Goal: Complete application form

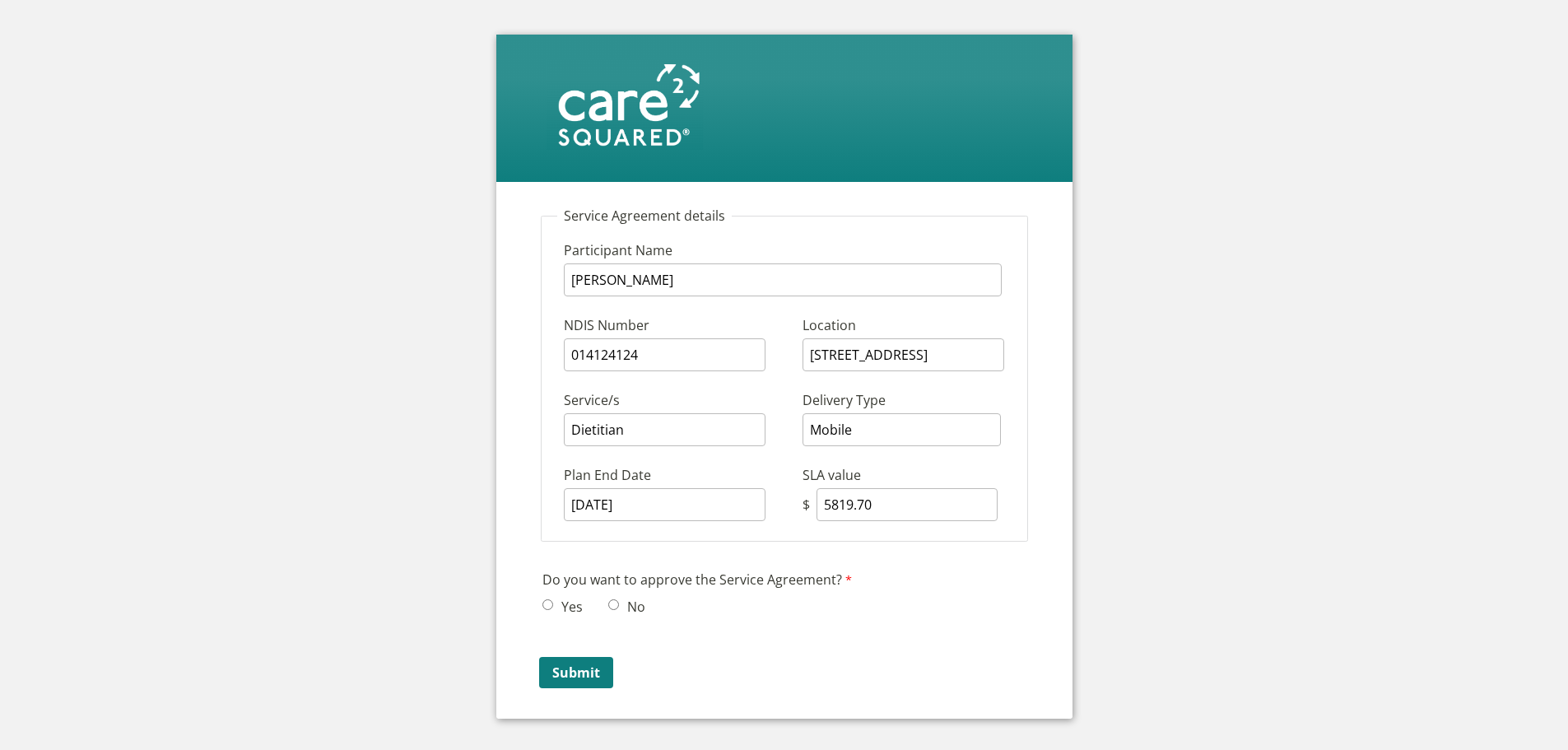
click at [681, 409] on label "Service/s" at bounding box center [675, 402] width 222 height 23
click at [681, 414] on input "Dietitian" at bounding box center [665, 430] width 202 height 33
click at [679, 432] on input "Dietitian" at bounding box center [665, 430] width 202 height 33
click at [678, 432] on input "Dietitian" at bounding box center [665, 430] width 202 height 33
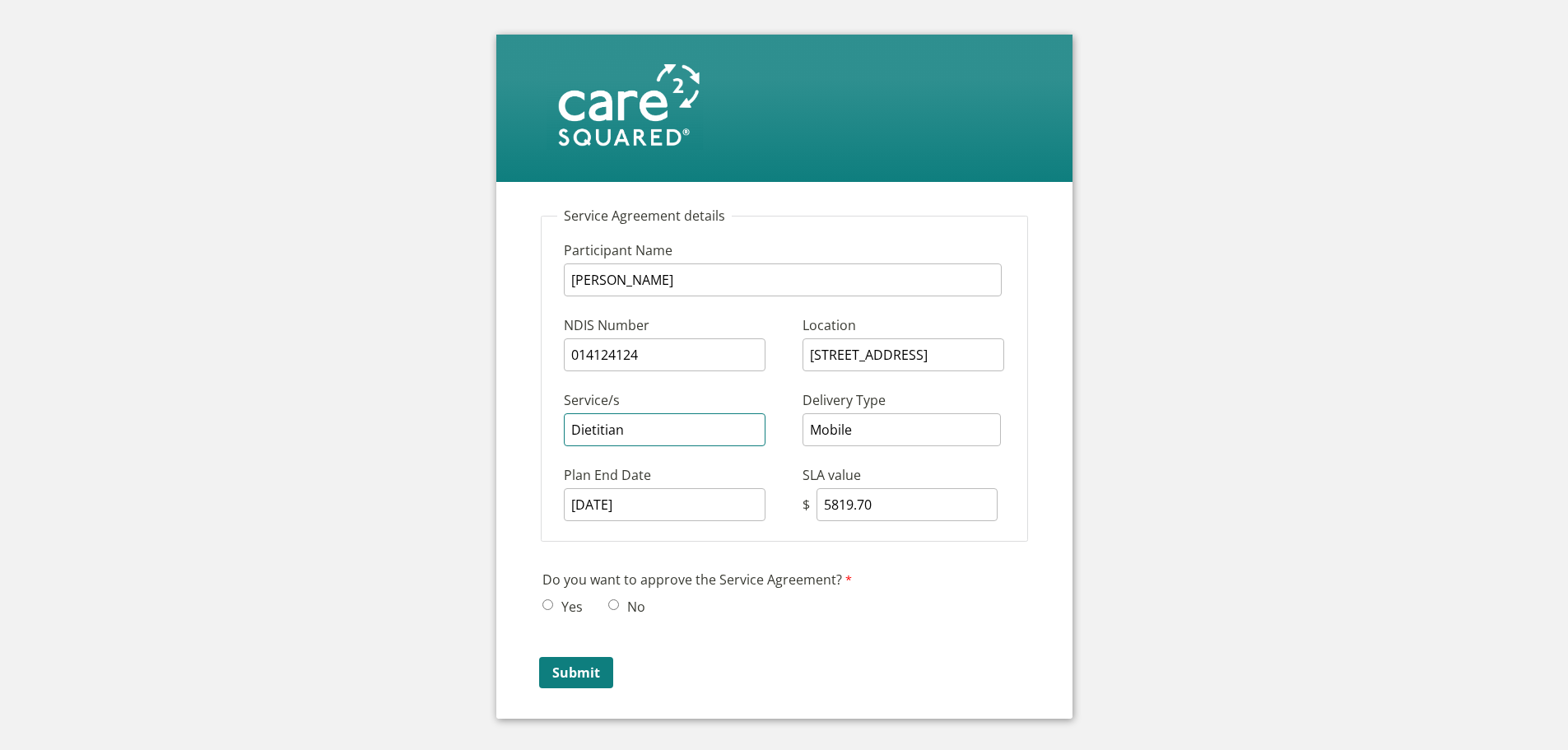
click at [678, 432] on input "Dietitian" at bounding box center [665, 430] width 202 height 33
click at [678, 426] on input "Dietitian" at bounding box center [665, 430] width 202 height 33
click at [663, 426] on input "Dietitian" at bounding box center [665, 430] width 202 height 33
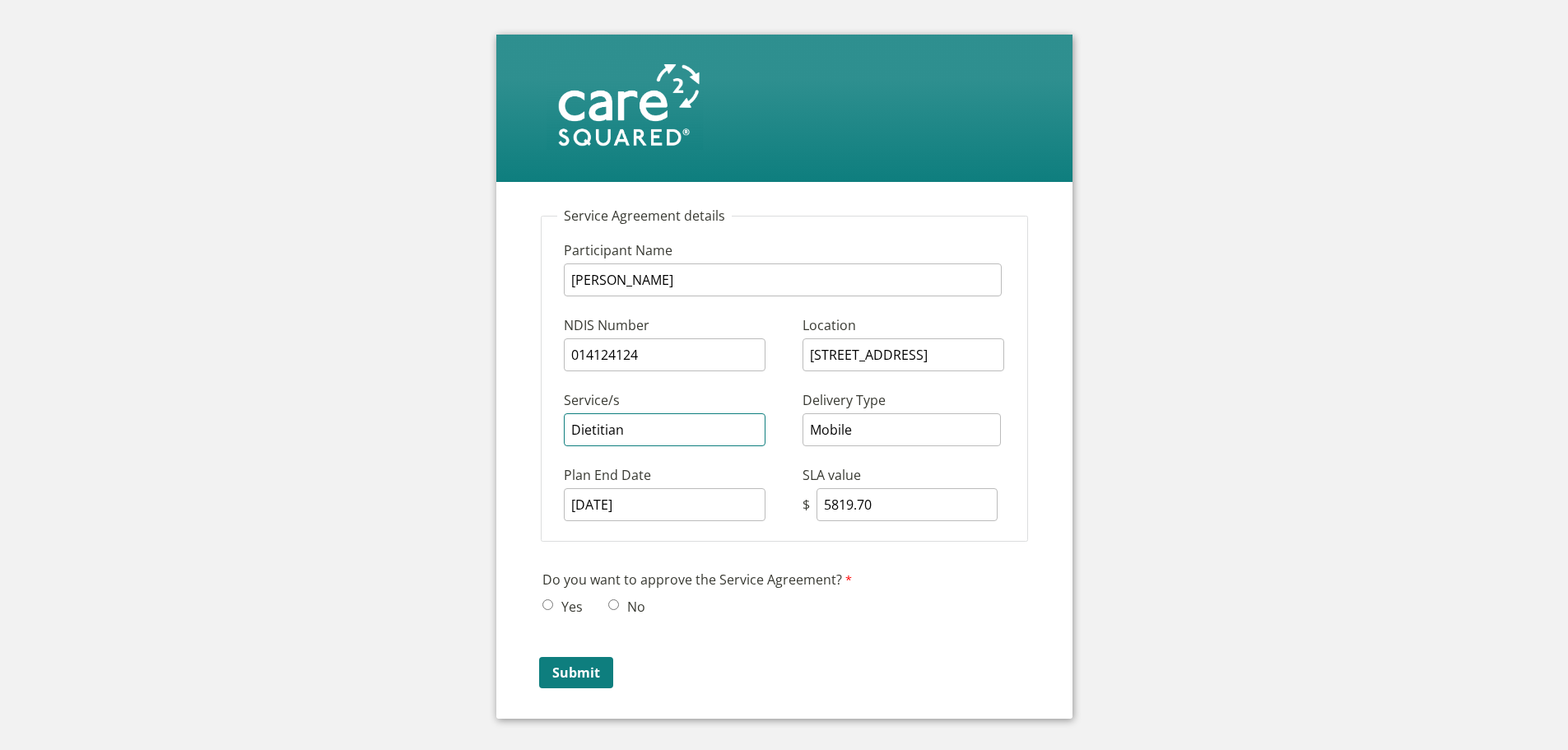
click at [663, 426] on input "Dietitian" at bounding box center [665, 430] width 202 height 33
click at [610, 435] on input "Dietitian" at bounding box center [665, 430] width 202 height 33
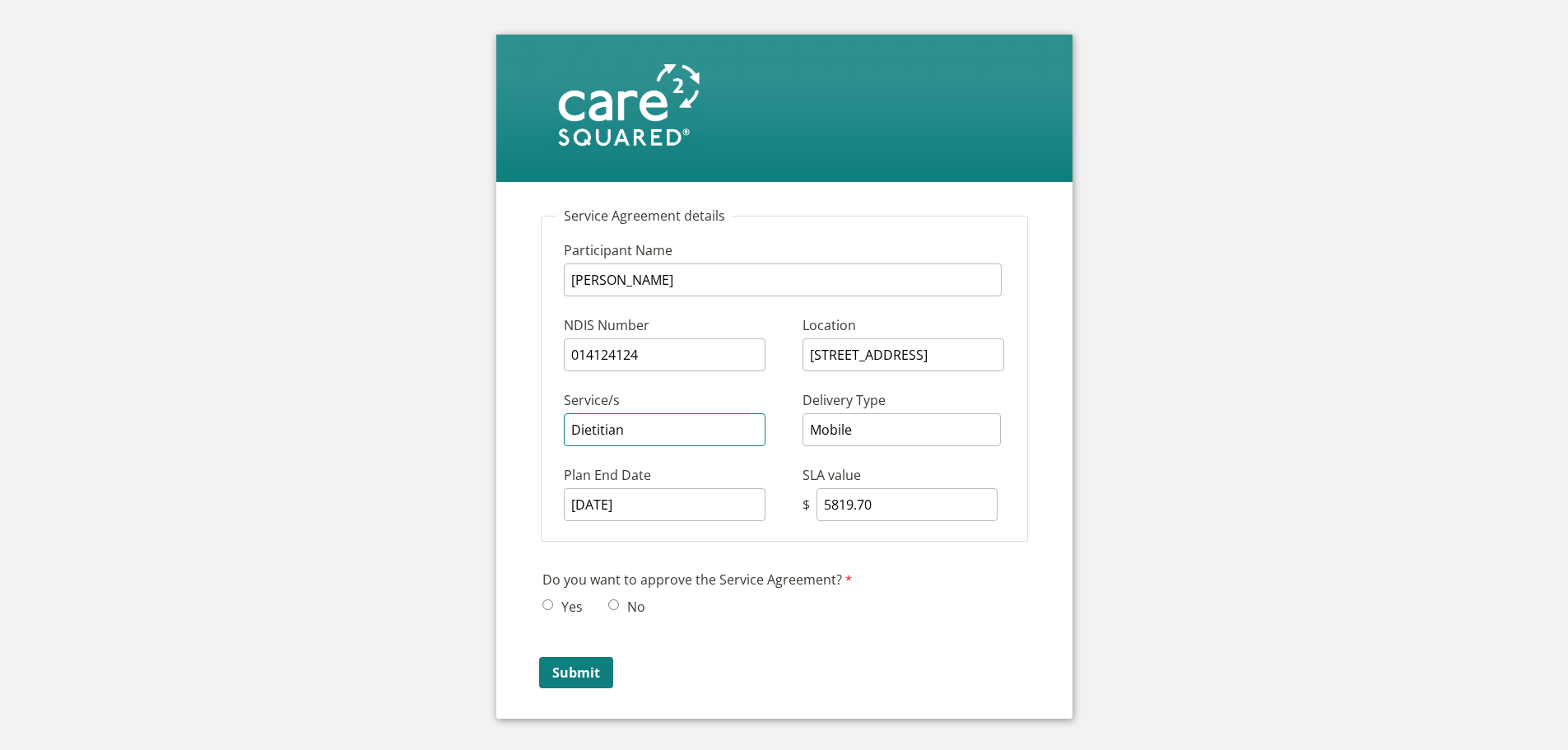
click at [620, 431] on input "Dietitian" at bounding box center [665, 430] width 202 height 33
drag, startPoint x: 1223, startPoint y: 509, endPoint x: 980, endPoint y: 490, distance: 243.7
click at [1223, 510] on div "Edit section title Service Agreement details Participant Name [PERSON_NAME] NDI…" at bounding box center [784, 414] width 1555 height 802
click at [882, 506] on input "5819.70" at bounding box center [907, 504] width 181 height 33
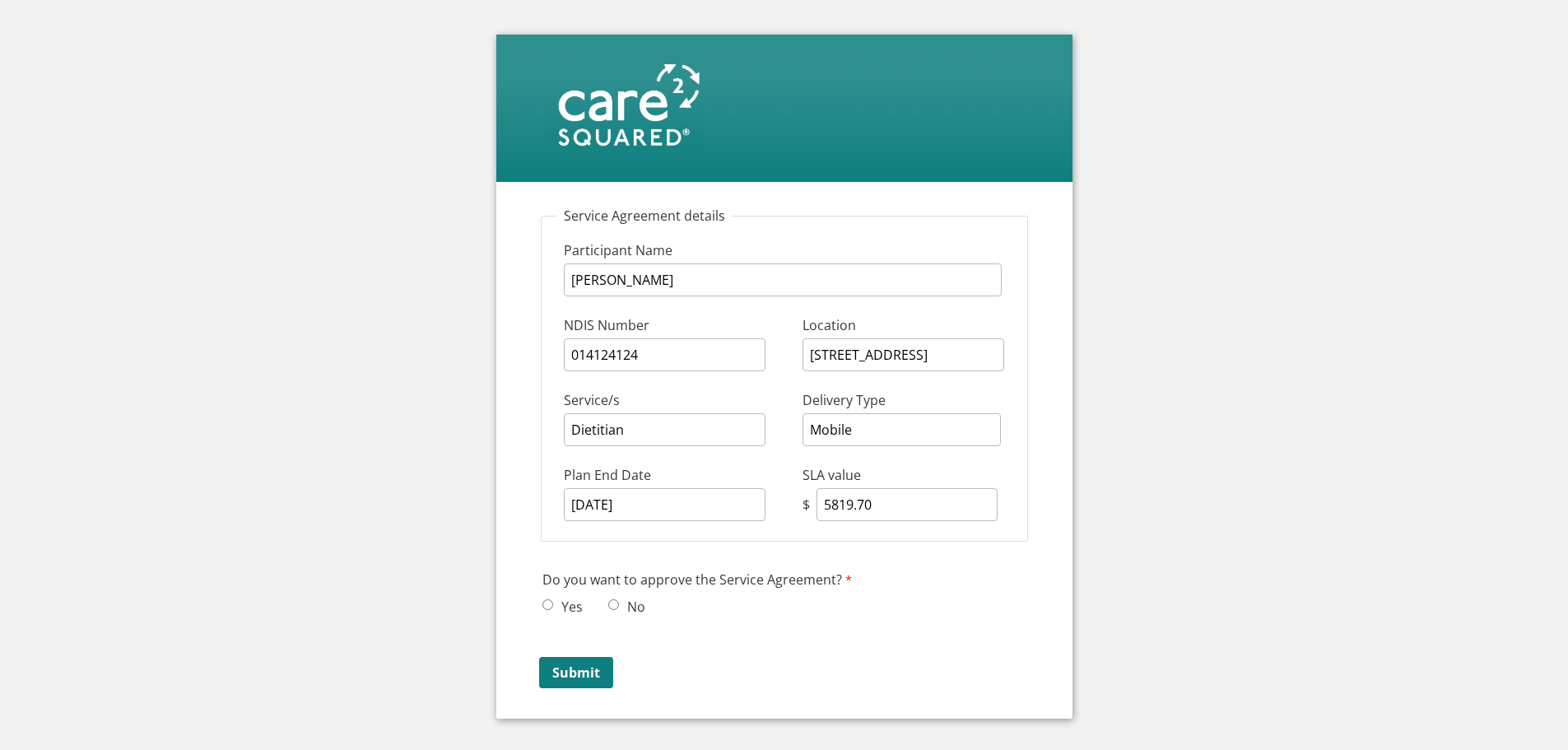
click at [546, 603] on input "Yes" at bounding box center [548, 605] width 11 height 11
radio input "true"
click at [617, 604] on input "No" at bounding box center [614, 605] width 11 height 11
radio input "true"
click at [543, 603] on input "Yes" at bounding box center [548, 605] width 11 height 11
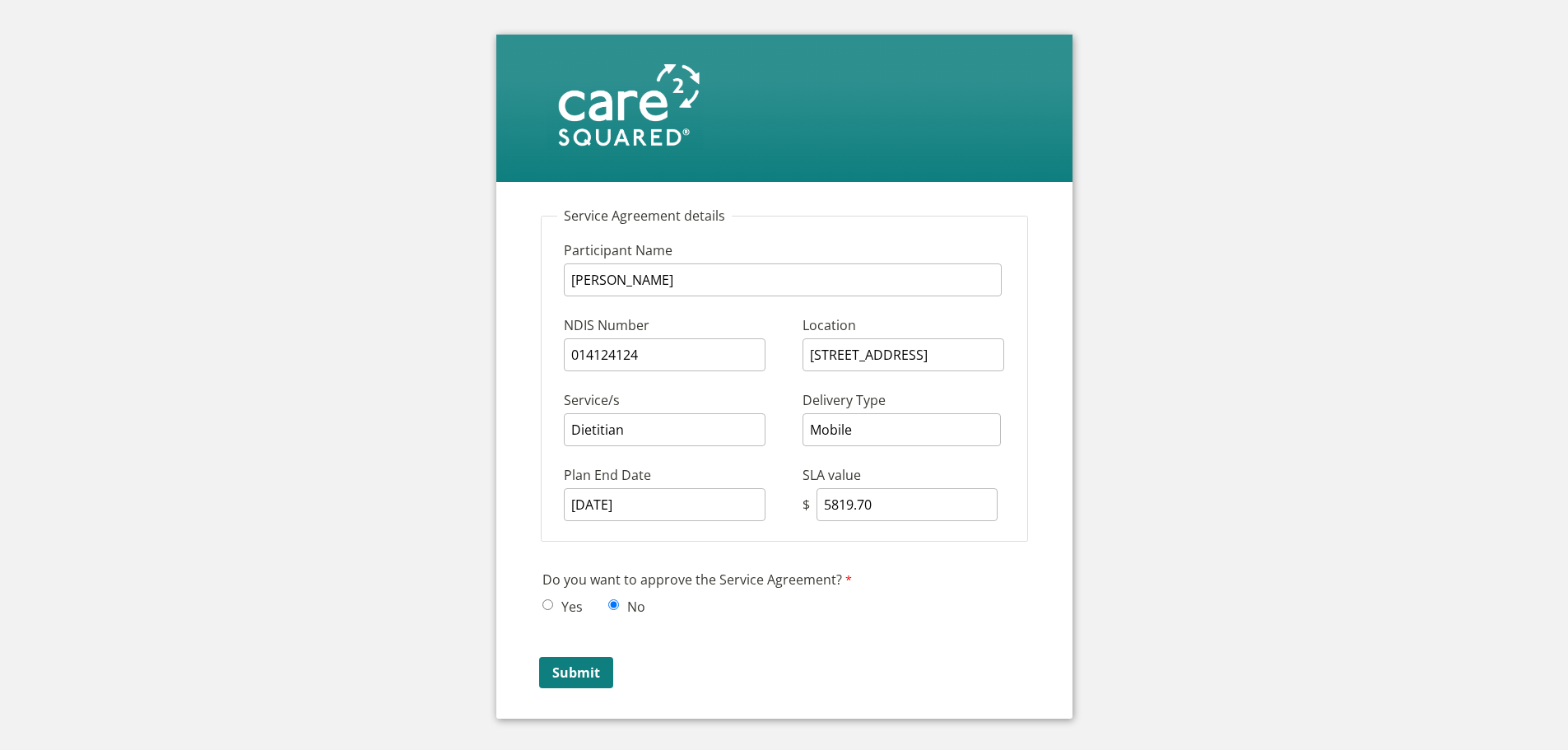
radio input "true"
click at [587, 671] on input "Submit" at bounding box center [576, 672] width 74 height 31
